Goal: Find specific page/section

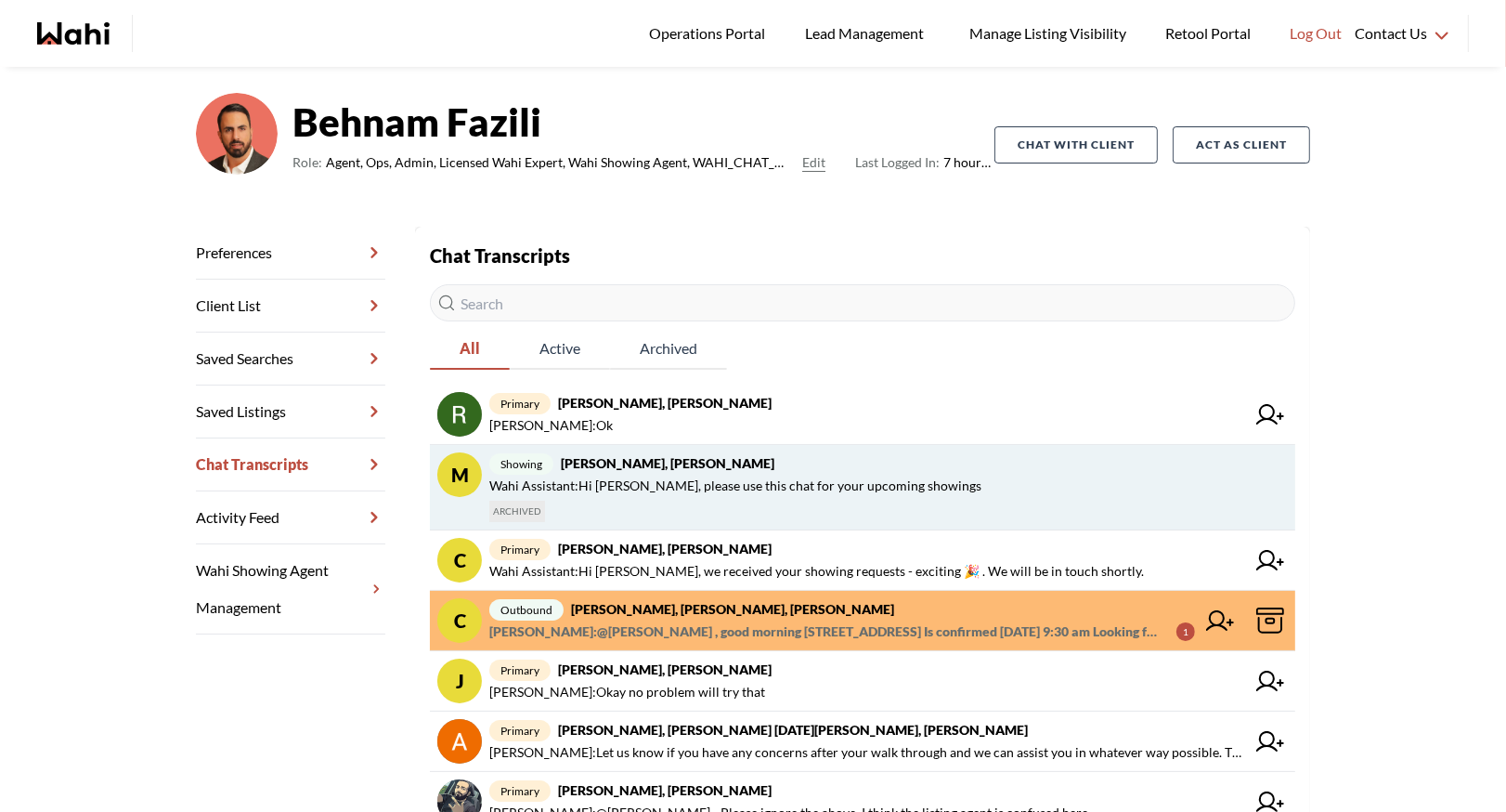
scroll to position [177, 0]
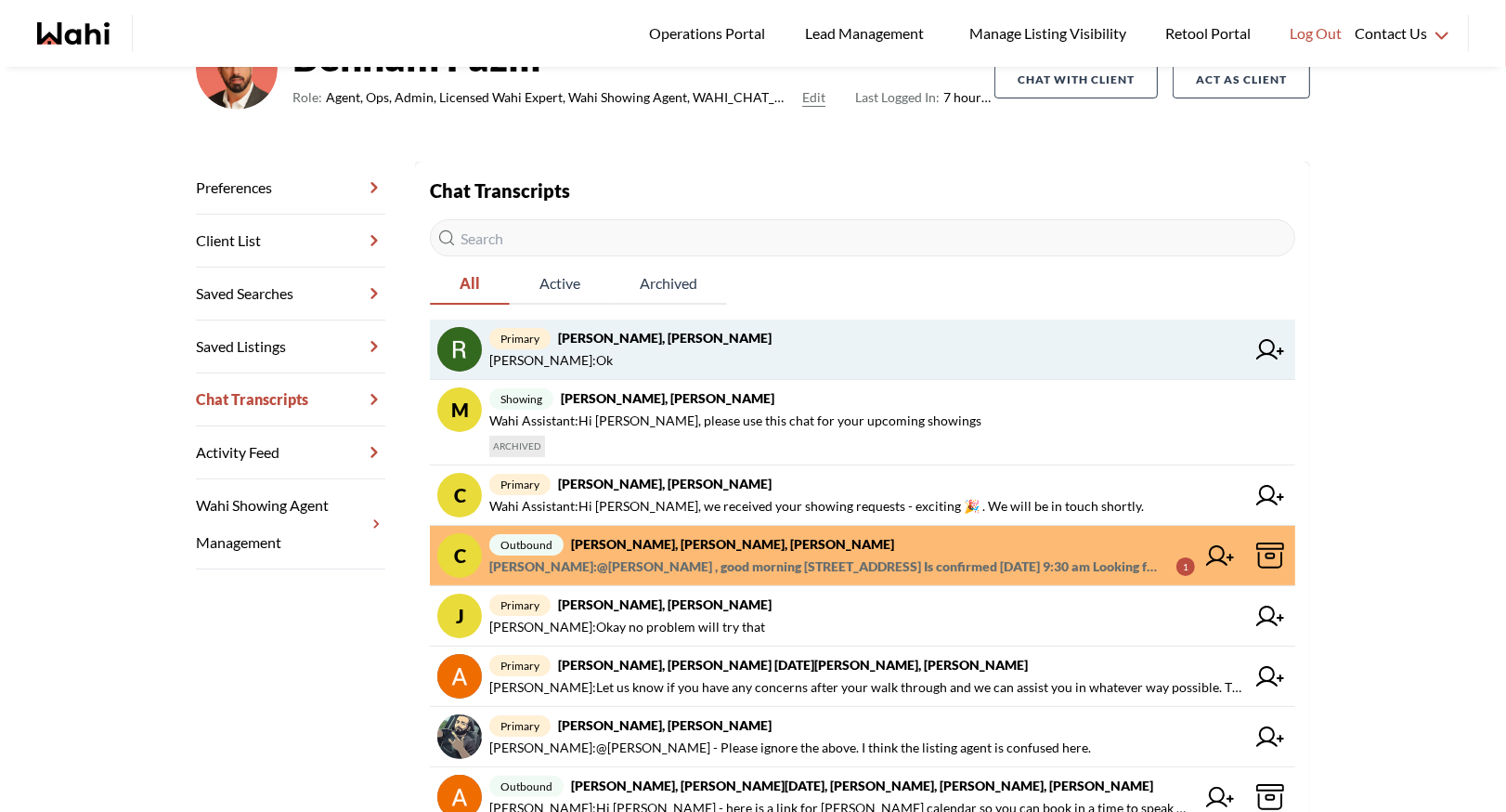
click at [660, 345] on span "primary Rita Kukendran, Behnam" at bounding box center [868, 338] width 756 height 23
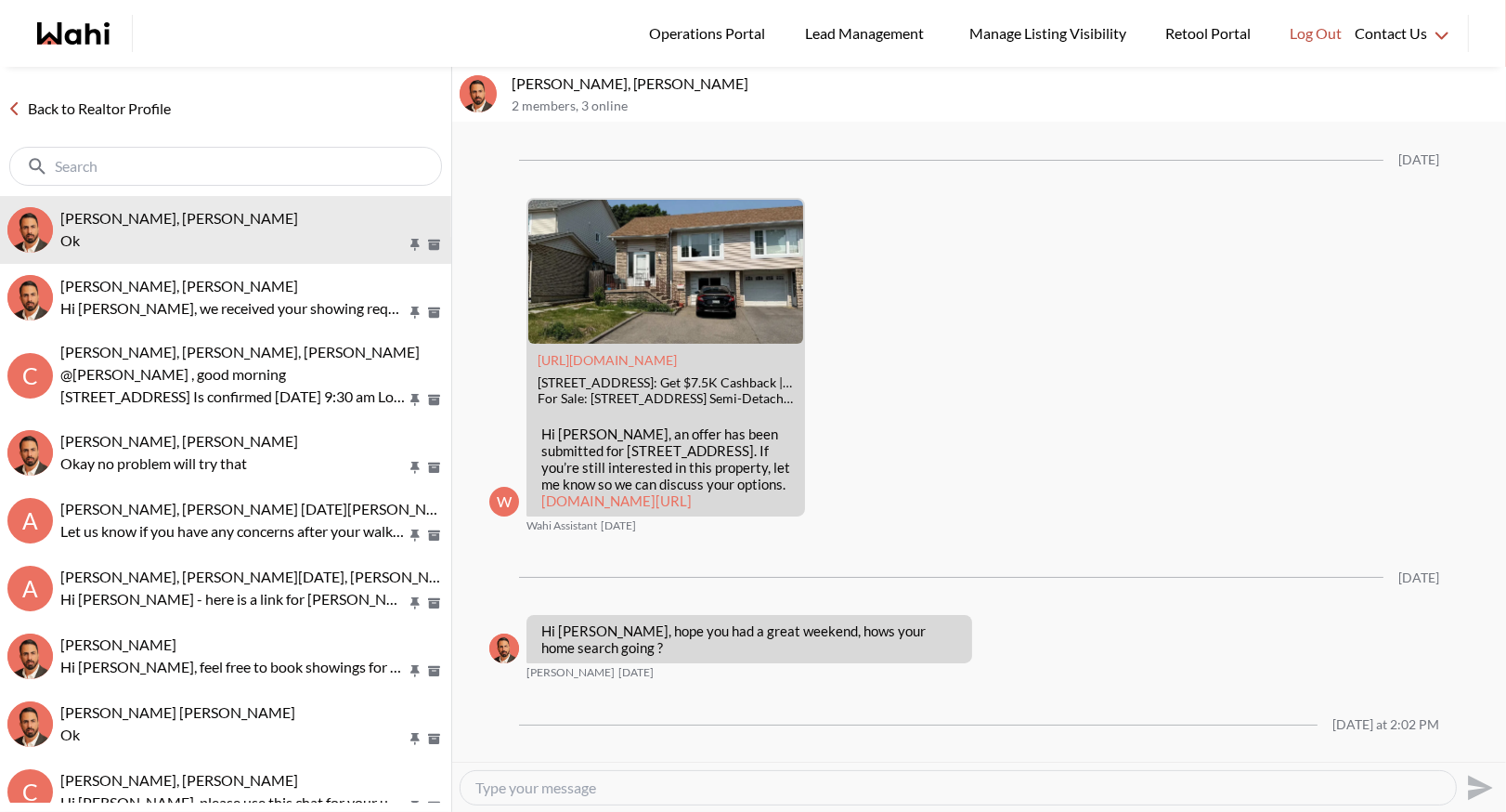
scroll to position [1896, 0]
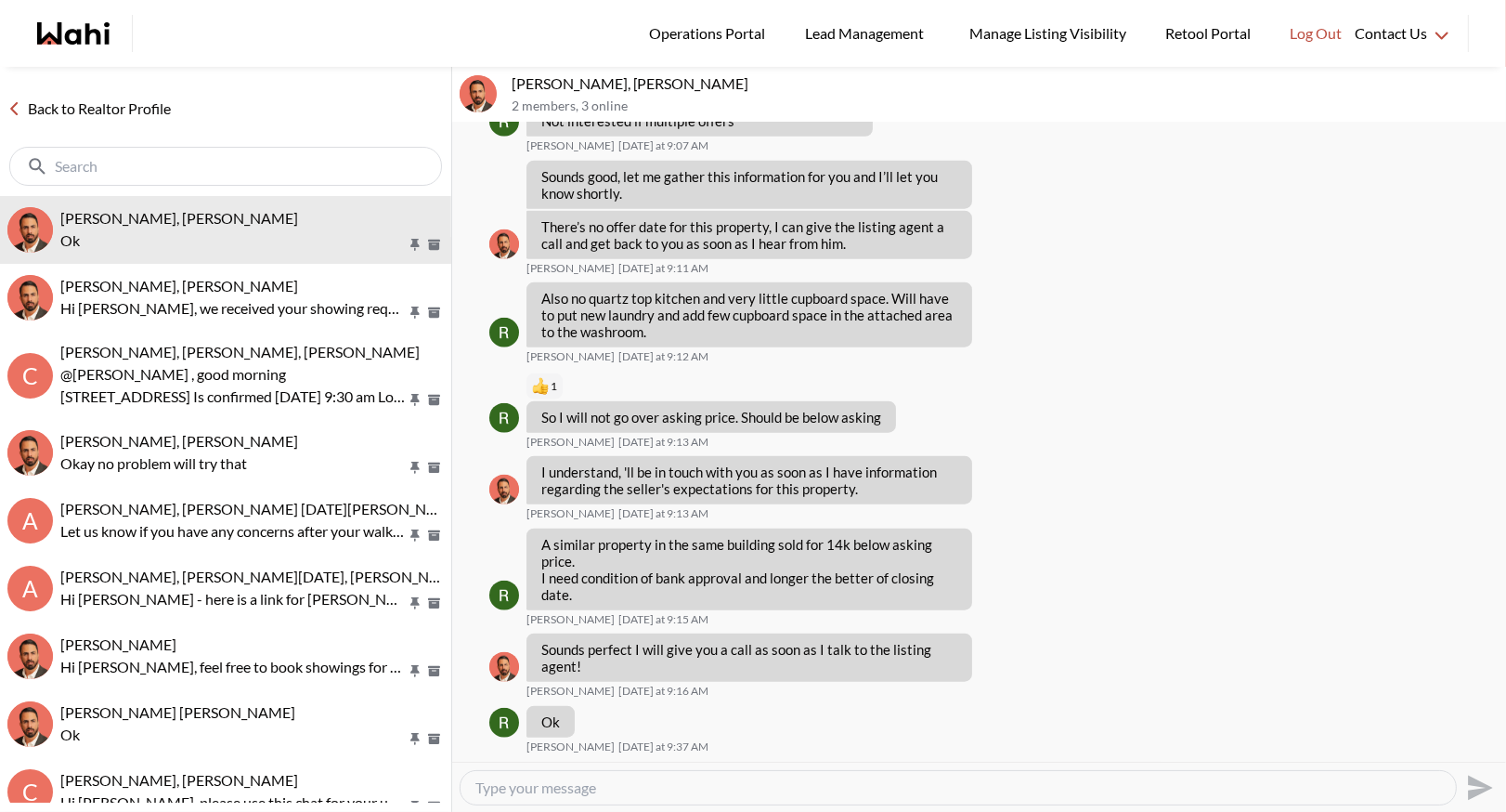
click at [81, 112] on link "Back to Realtor Profile" at bounding box center [89, 109] width 179 height 25
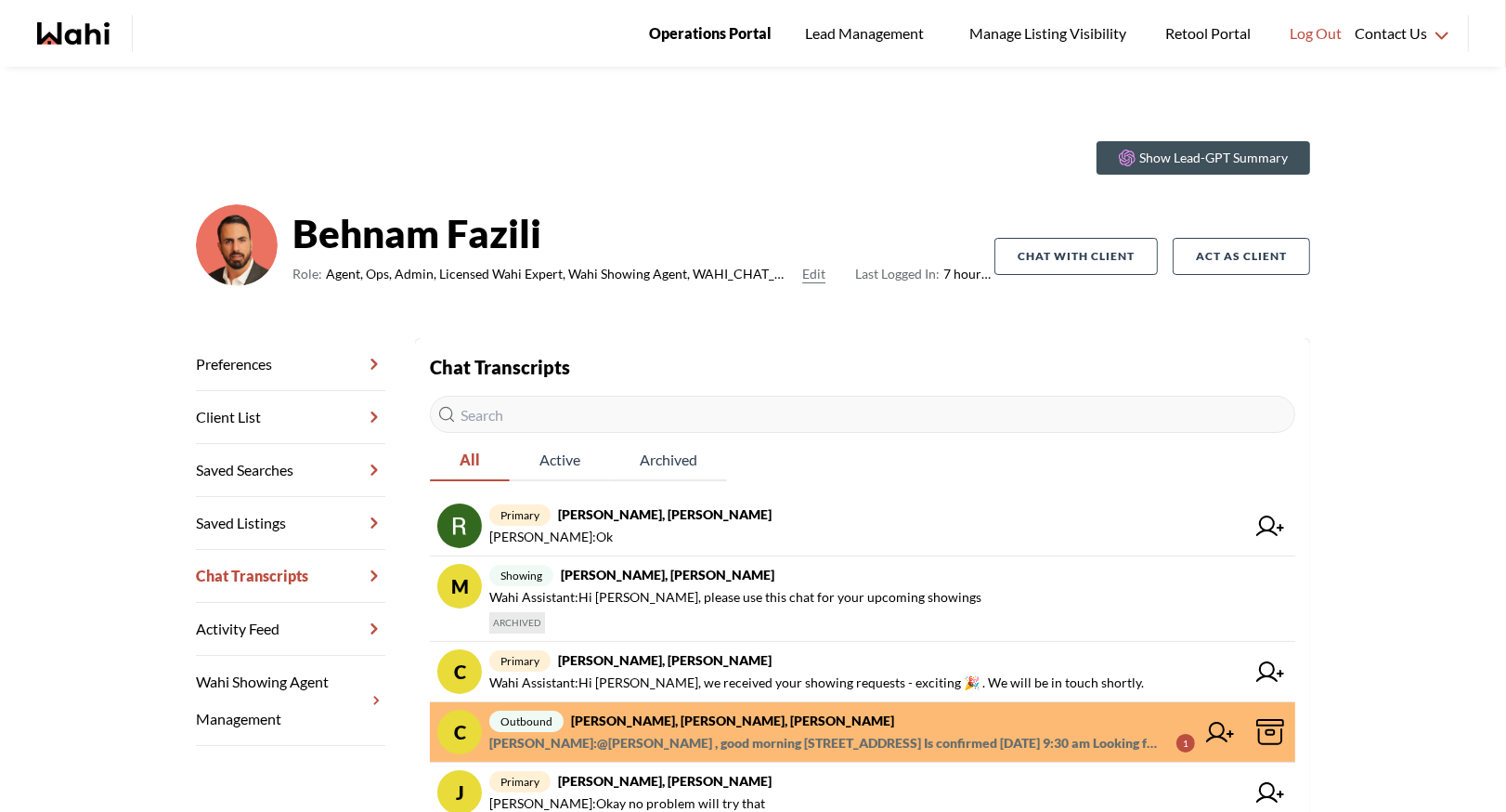
click at [697, 32] on span "Operations Portal" at bounding box center [711, 34] width 123 height 25
